Goal: Task Accomplishment & Management: Manage account settings

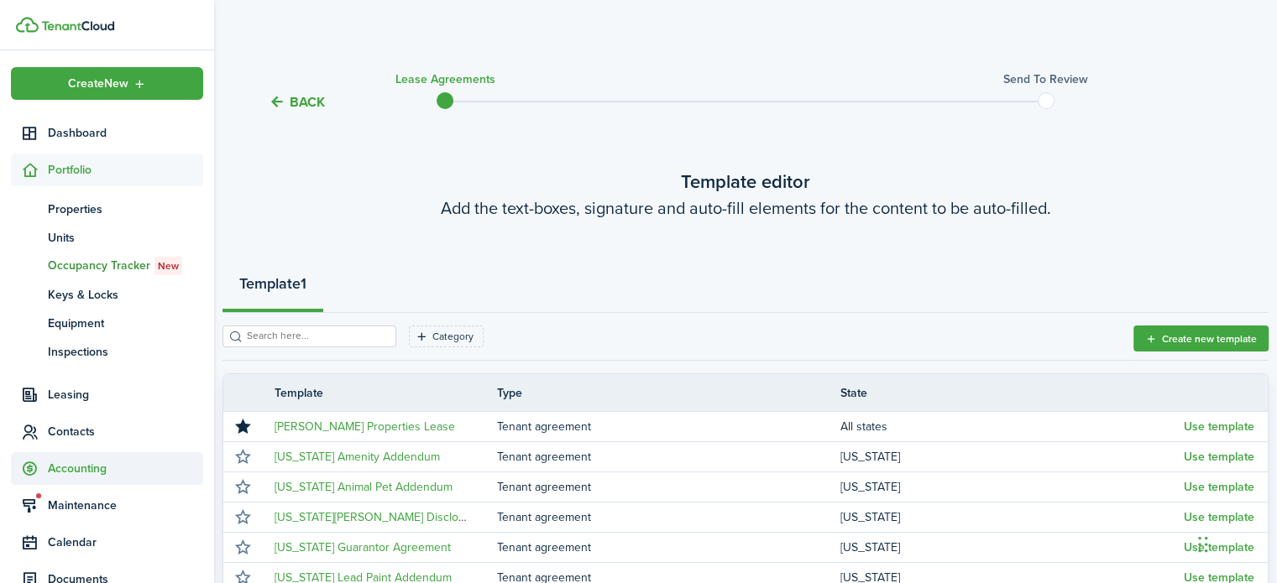
click at [86, 467] on span "Accounting" at bounding box center [125, 469] width 155 height 18
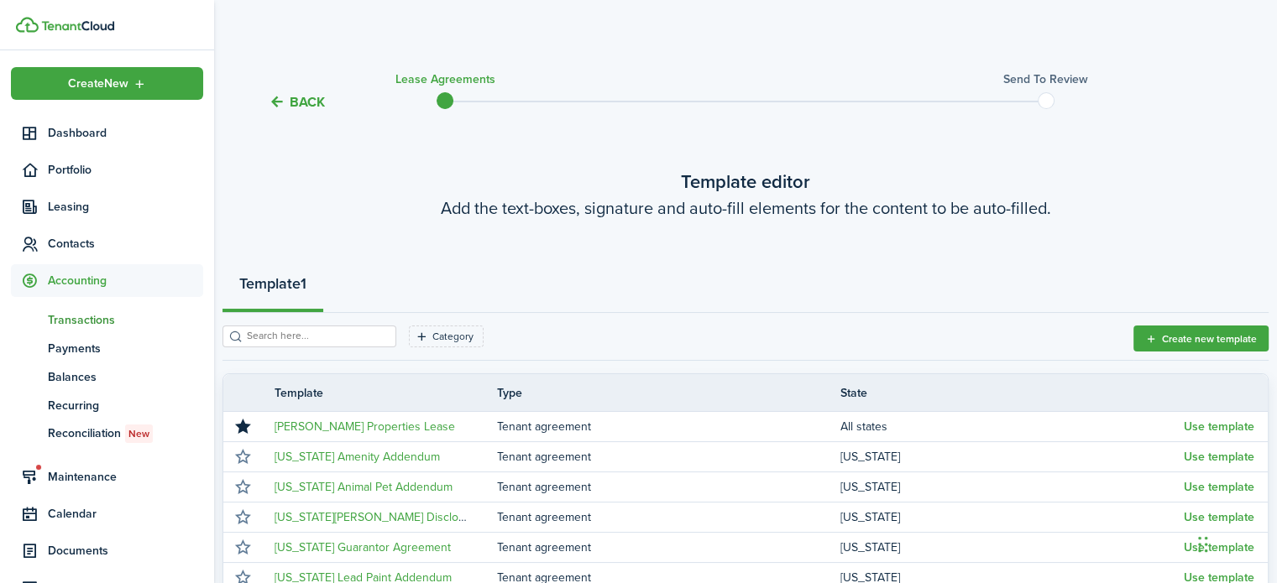
click at [66, 315] on span "Transactions" at bounding box center [125, 320] width 155 height 18
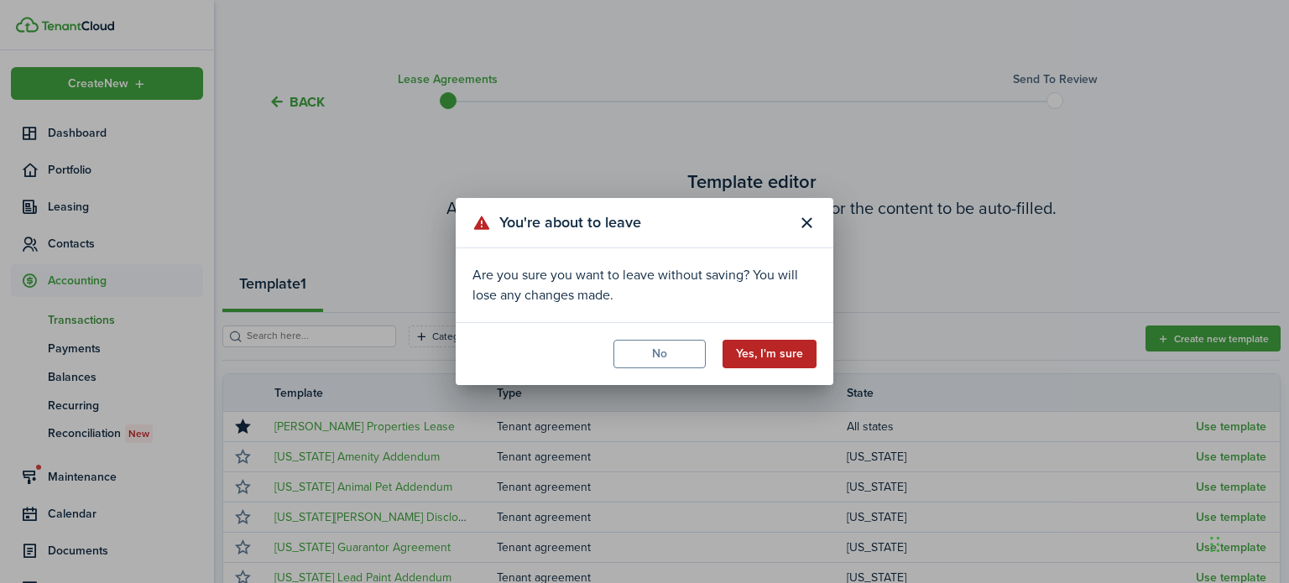
click at [786, 357] on button "Yes, I'm sure" at bounding box center [770, 354] width 94 height 29
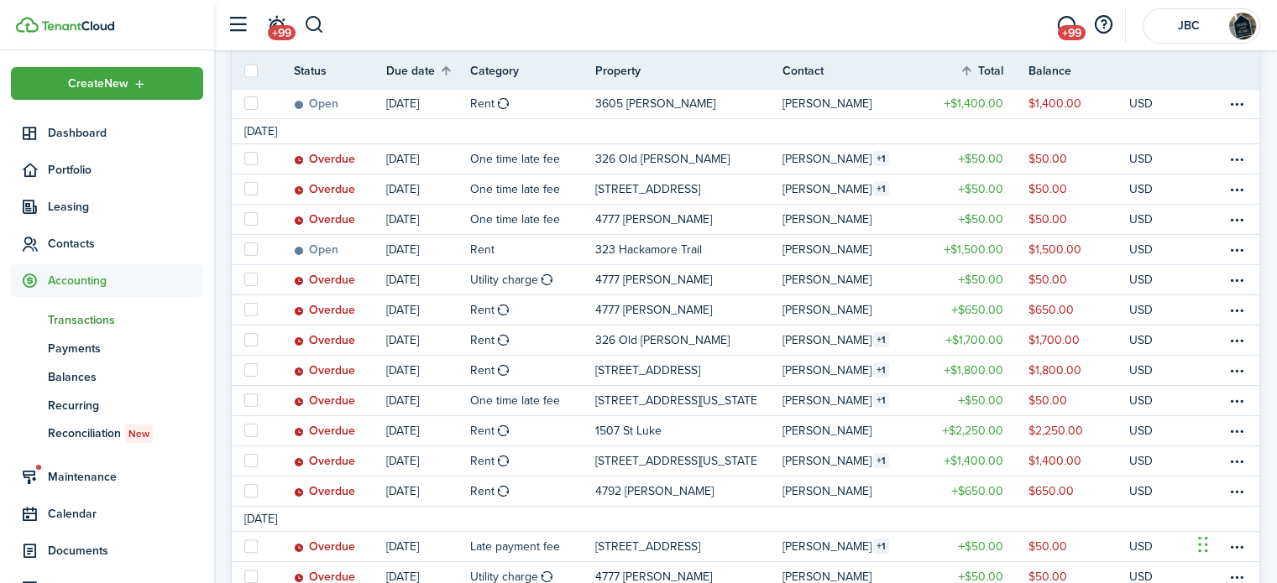
scroll to position [314, 0]
click at [74, 355] on span "Payments" at bounding box center [125, 349] width 155 height 18
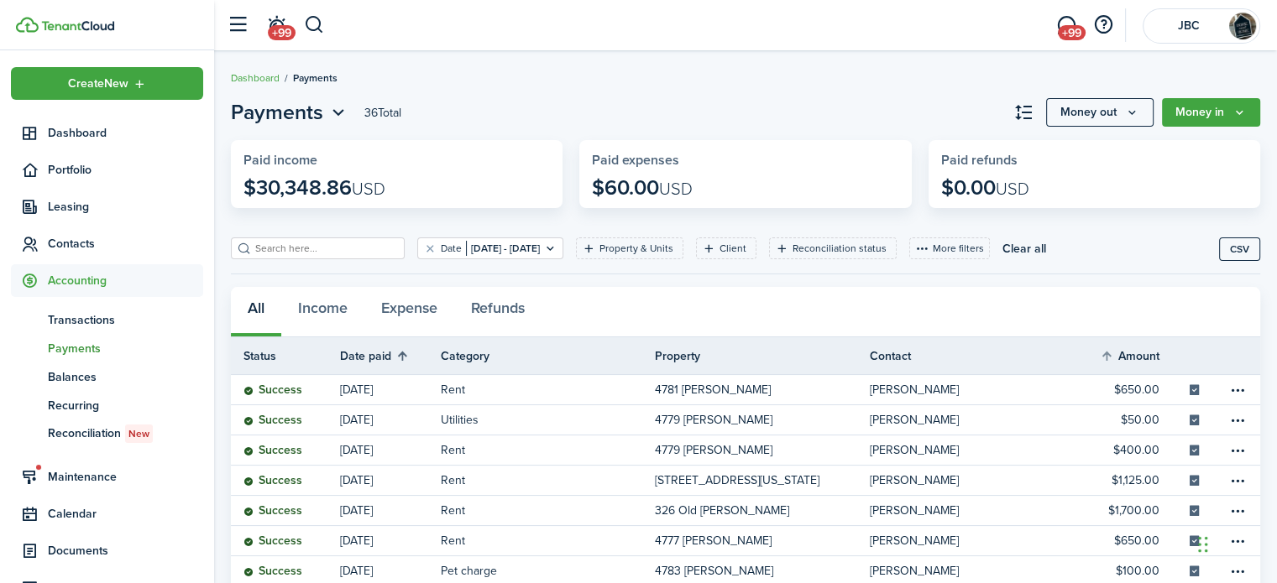
click at [379, 362] on th "Date paid" at bounding box center [390, 356] width 101 height 20
click at [423, 243] on button "Clear filter" at bounding box center [430, 248] width 14 height 13
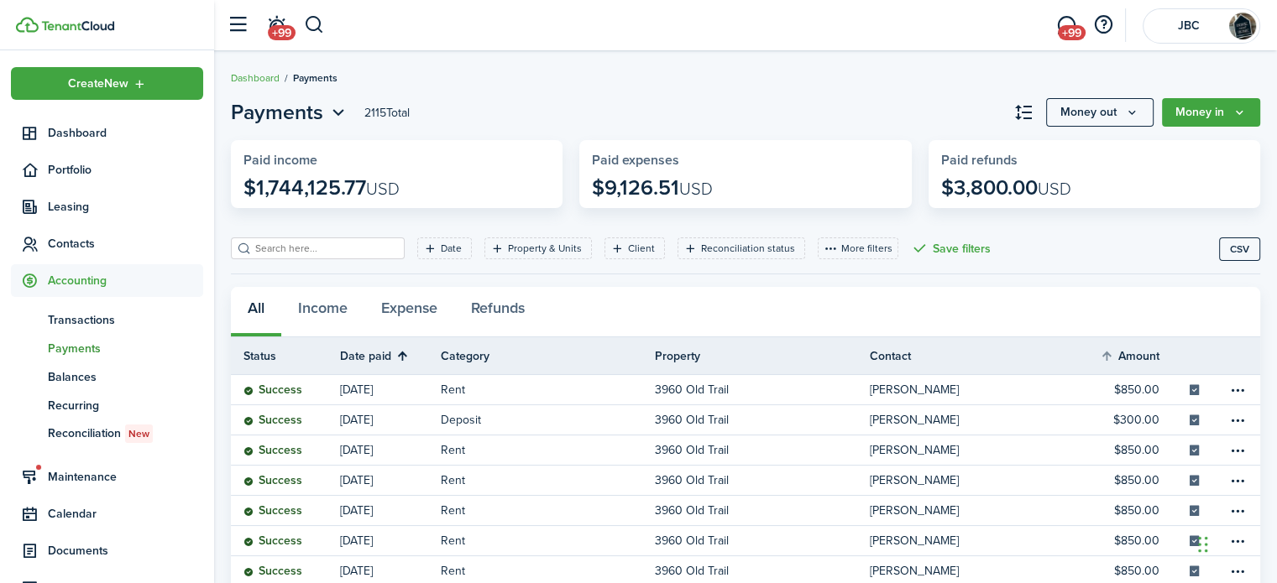
click at [388, 352] on th "Date paid" at bounding box center [390, 356] width 101 height 20
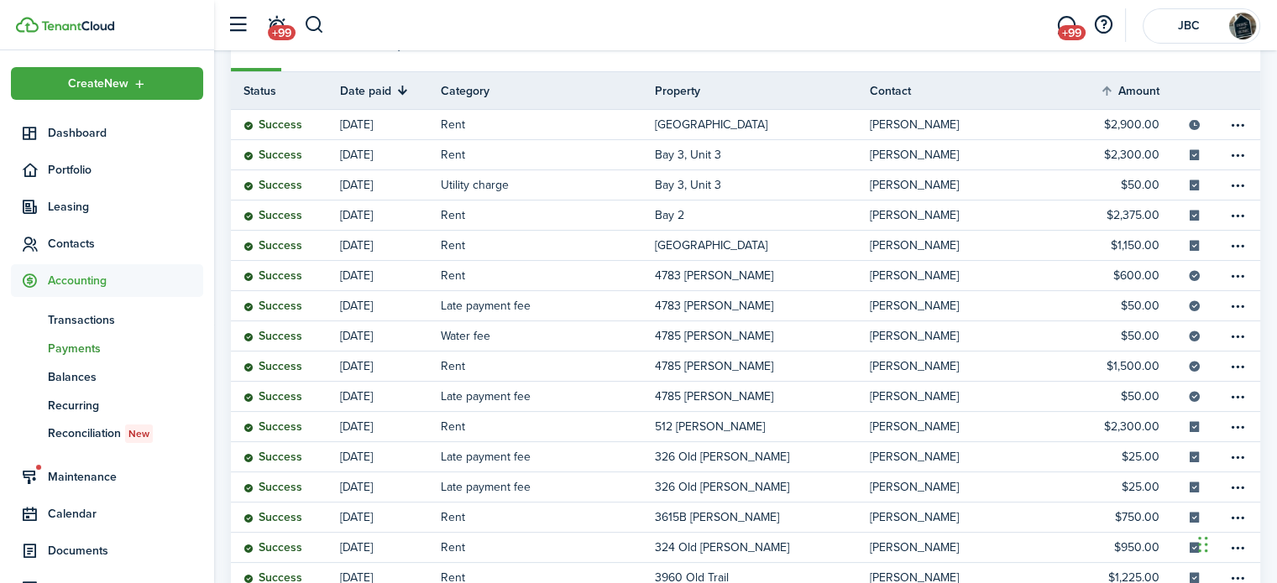
scroll to position [282, 0]
